Goal: Transaction & Acquisition: Subscribe to service/newsletter

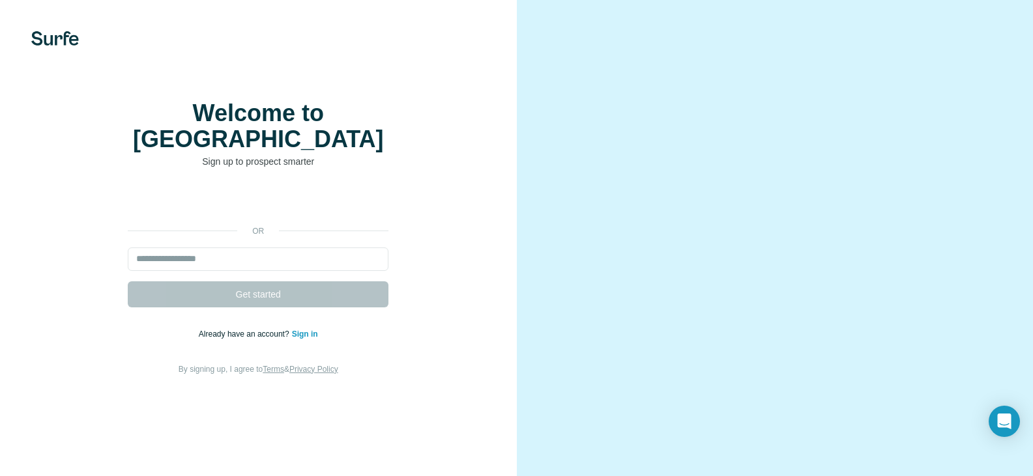
click at [55, 42] on img at bounding box center [55, 38] width 48 height 14
click at [256, 271] on input "email" at bounding box center [258, 259] width 261 height 23
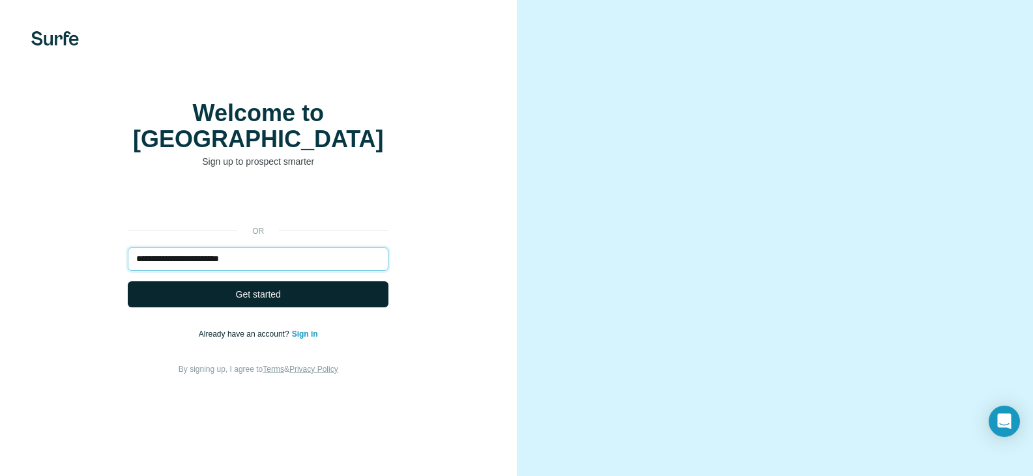
type input "**********"
click at [272, 301] on span "Get started" at bounding box center [258, 294] width 45 height 13
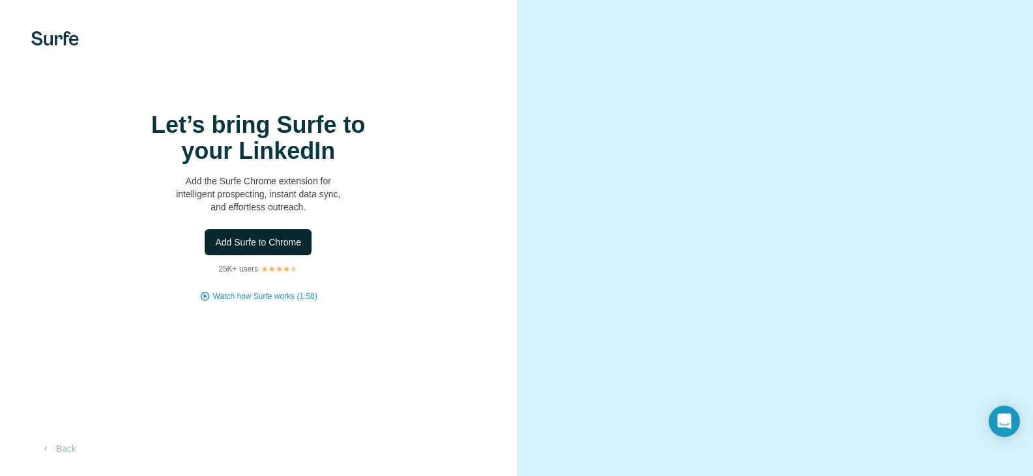
click at [287, 249] on span "Add Surfe to Chrome" at bounding box center [258, 242] width 86 height 13
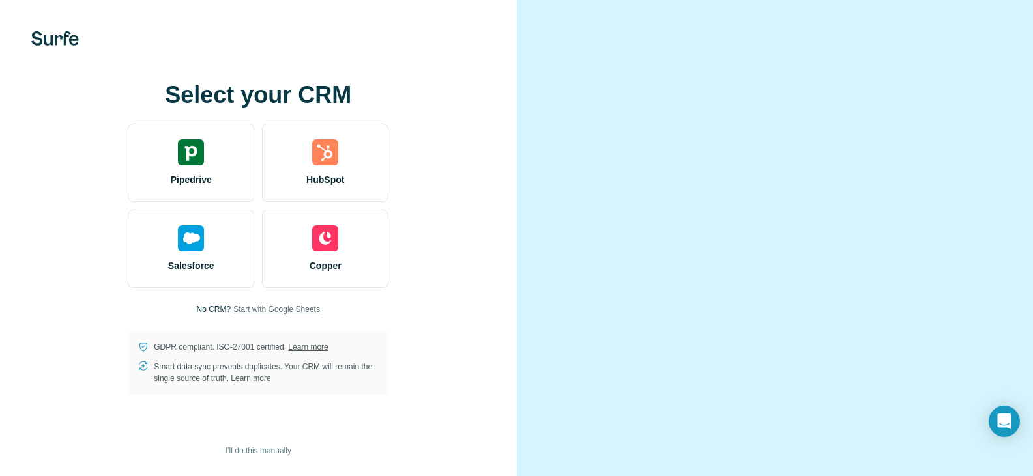
click at [258, 315] on span "Start with Google Sheets" at bounding box center [276, 310] width 87 height 12
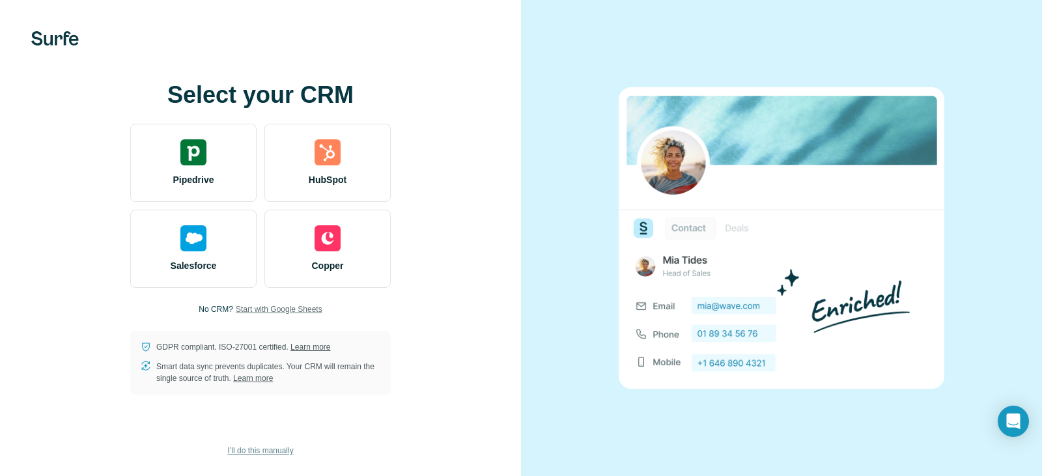
click at [251, 452] on span "I’ll do this manually" at bounding box center [260, 451] width 66 height 12
